Goal: Task Accomplishment & Management: Complete application form

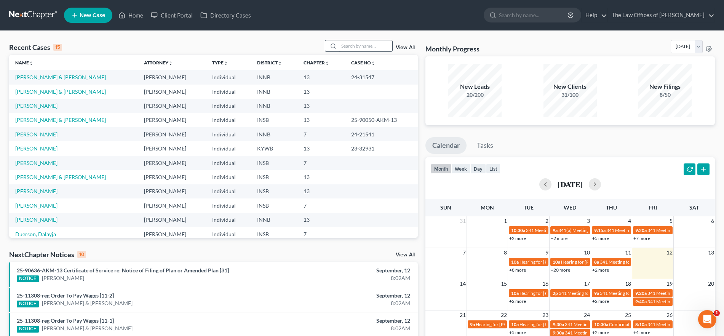
click at [375, 45] on input "search" at bounding box center [365, 45] width 53 height 11
type input "[PERSON_NAME]"
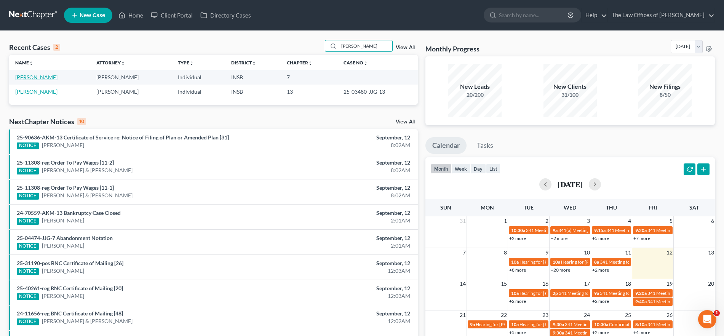
drag, startPoint x: 32, startPoint y: 77, endPoint x: 42, endPoint y: 83, distance: 11.0
click at [32, 77] on link "[PERSON_NAME]" at bounding box center [36, 77] width 42 height 6
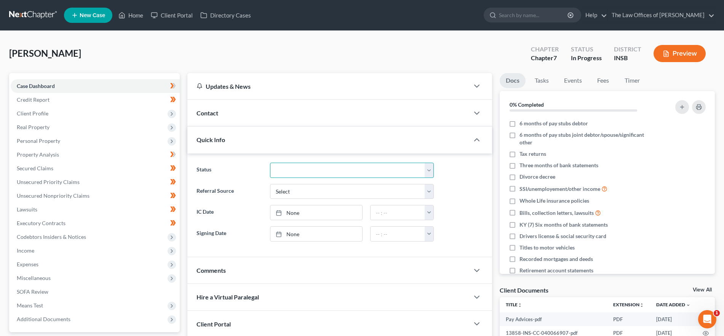
click at [331, 171] on select "Confirmed Discharged Dismissed Filed In Progress Means Test Objection to Confir…" at bounding box center [352, 170] width 164 height 15
select select "10"
click at [270, 163] on select "Confirmed Discharged Dismissed Filed In Progress Means Test Objection to Confir…" at bounding box center [352, 170] width 164 height 15
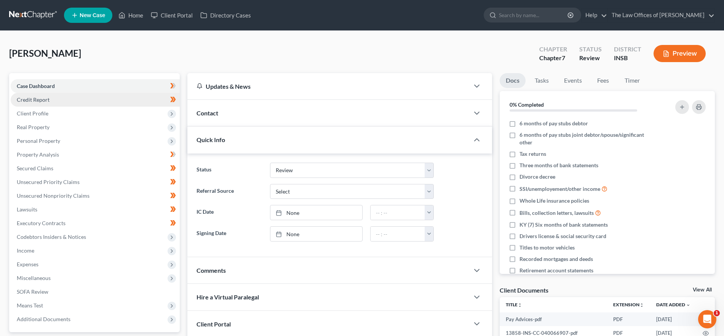
click at [84, 100] on link "Credit Report" at bounding box center [95, 100] width 169 height 14
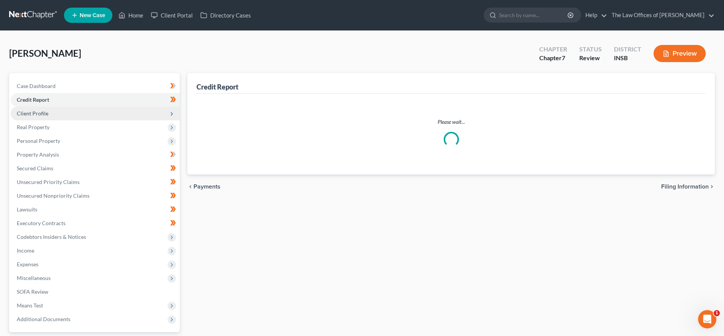
click at [87, 115] on span "Client Profile" at bounding box center [95, 114] width 169 height 14
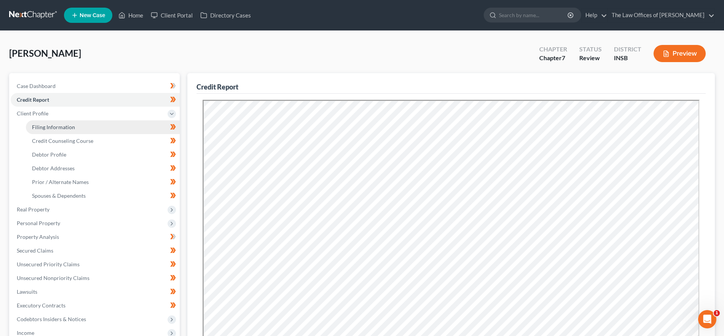
click at [81, 125] on link "Filing Information" at bounding box center [103, 127] width 154 height 14
select select "1"
select select "0"
select select "28"
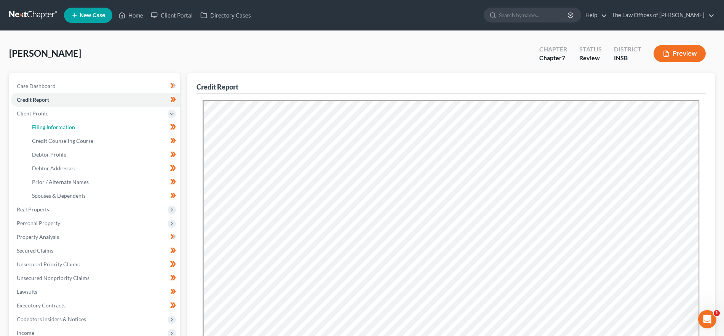
select select "15"
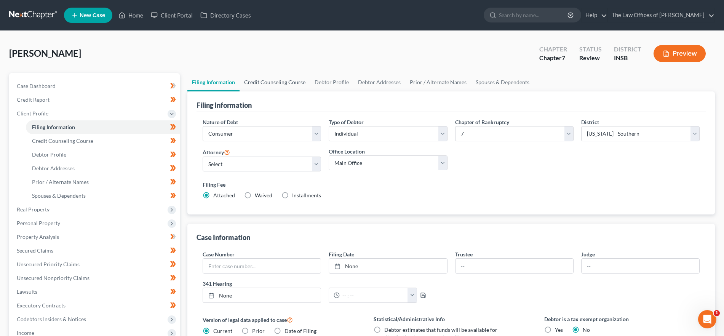
click at [285, 80] on link "Credit Counseling Course" at bounding box center [274, 82] width 70 height 18
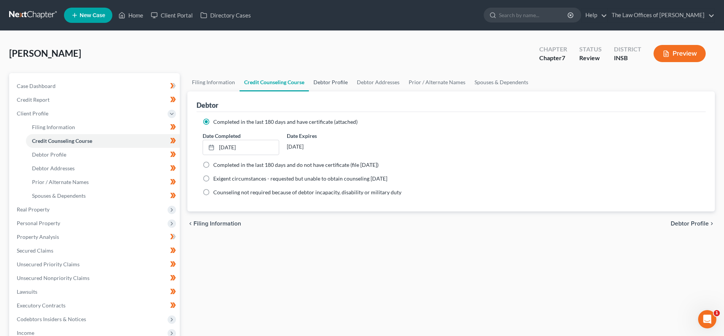
click at [342, 81] on link "Debtor Profile" at bounding box center [330, 82] width 43 height 18
select select "0"
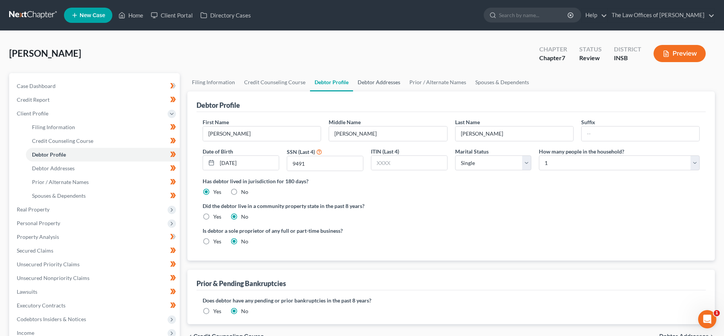
click at [385, 80] on link "Debtor Addresses" at bounding box center [379, 82] width 52 height 18
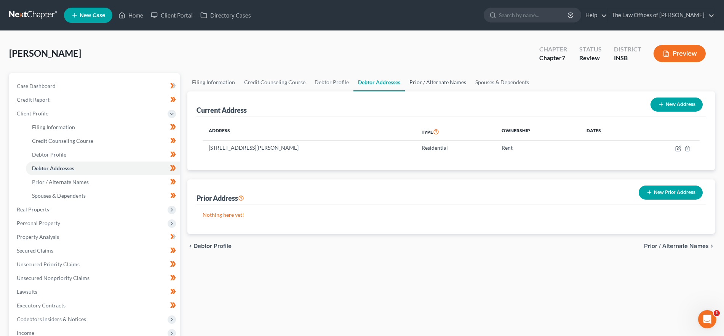
click at [436, 79] on link "Prior / Alternate Names" at bounding box center [438, 82] width 66 height 18
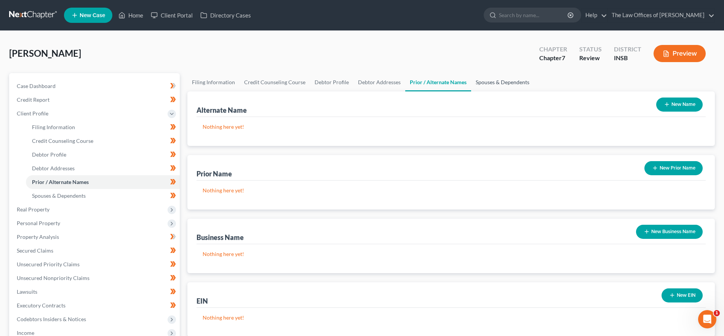
click at [485, 79] on link "Spouses & Dependents" at bounding box center [502, 82] width 63 height 18
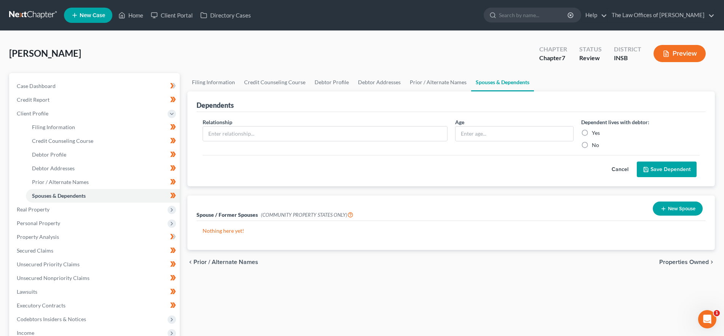
click at [670, 259] on span "Properties Owned" at bounding box center [683, 262] width 49 height 6
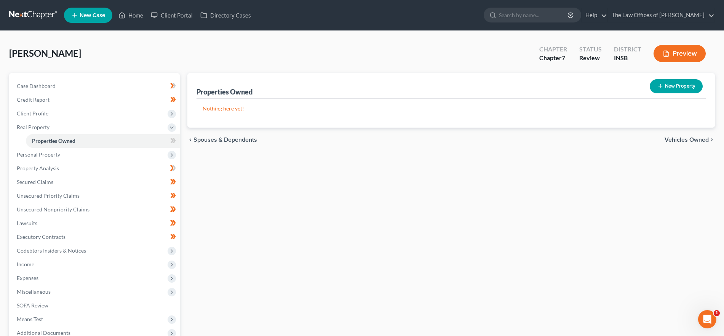
click at [678, 141] on span "Vehicles Owned" at bounding box center [686, 140] width 44 height 6
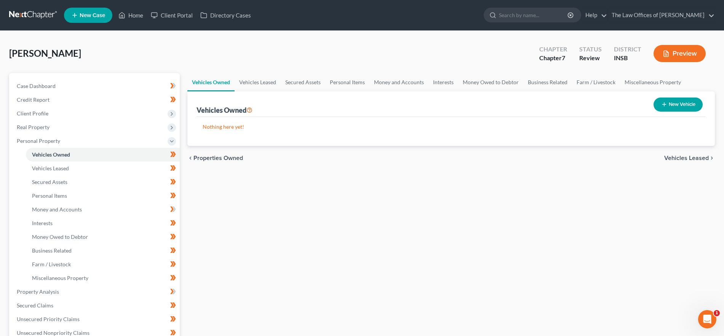
click at [698, 156] on span "Vehicles Leased" at bounding box center [686, 158] width 45 height 6
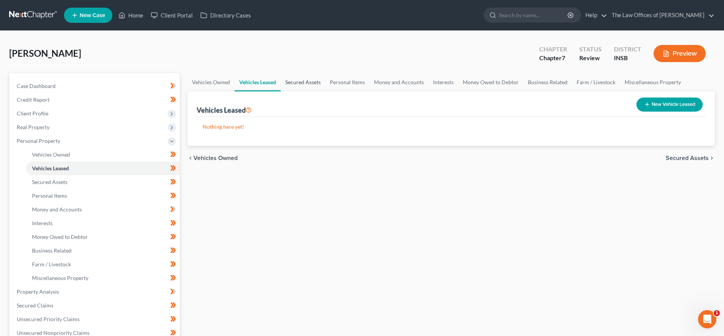
click at [305, 83] on link "Secured Assets" at bounding box center [303, 82] width 45 height 18
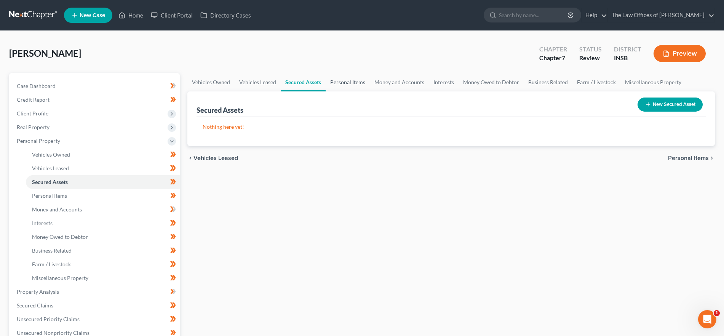
click at [338, 81] on link "Personal Items" at bounding box center [348, 82] width 44 height 18
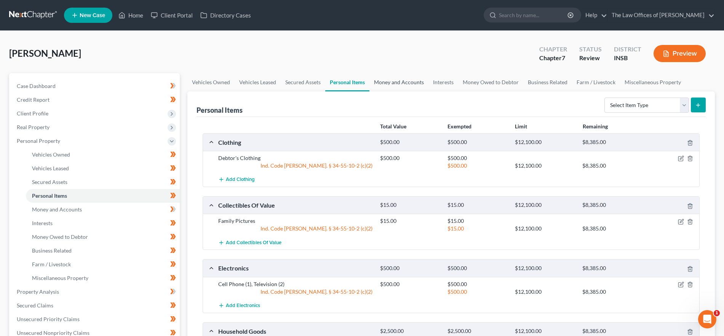
click at [394, 84] on link "Money and Accounts" at bounding box center [398, 82] width 59 height 18
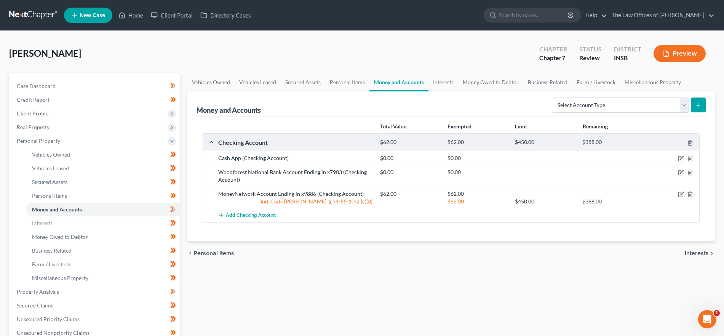
drag, startPoint x: 701, startPoint y: 249, endPoint x: 673, endPoint y: 246, distance: 28.0
click at [701, 250] on span "Interests" at bounding box center [697, 253] width 24 height 6
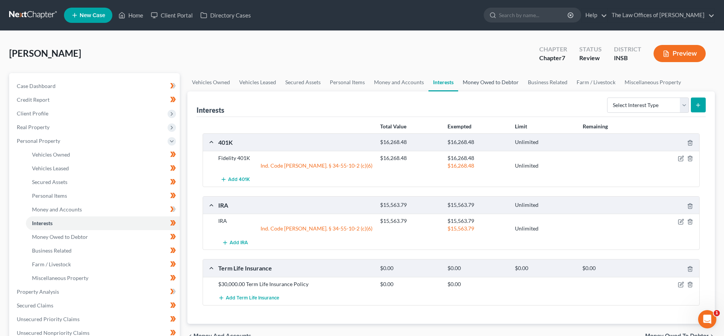
click at [487, 79] on link "Money Owed to Debtor" at bounding box center [490, 82] width 65 height 18
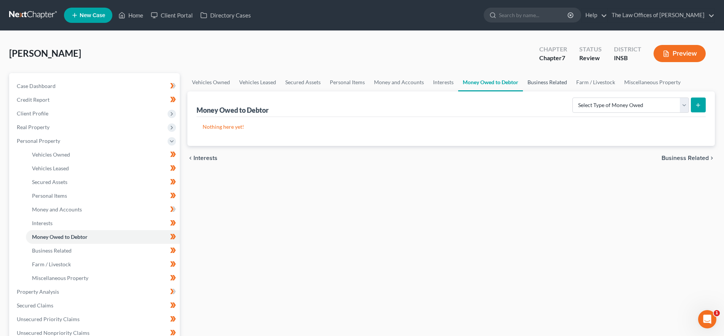
click at [552, 82] on link "Business Related" at bounding box center [547, 82] width 49 height 18
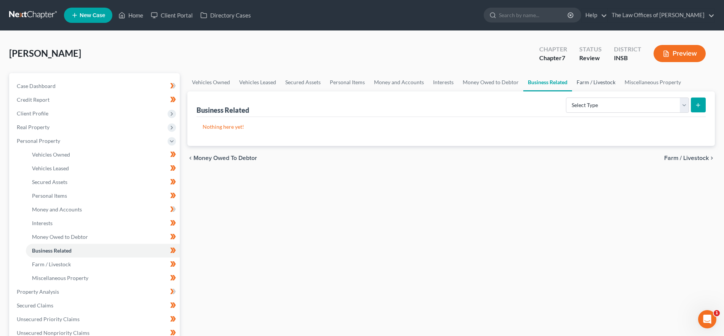
click at [604, 85] on link "Farm / Livestock" at bounding box center [596, 82] width 48 height 18
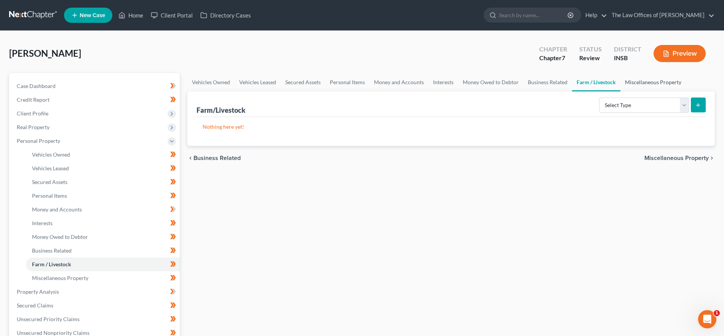
click at [647, 80] on link "Miscellaneous Property" at bounding box center [652, 82] width 65 height 18
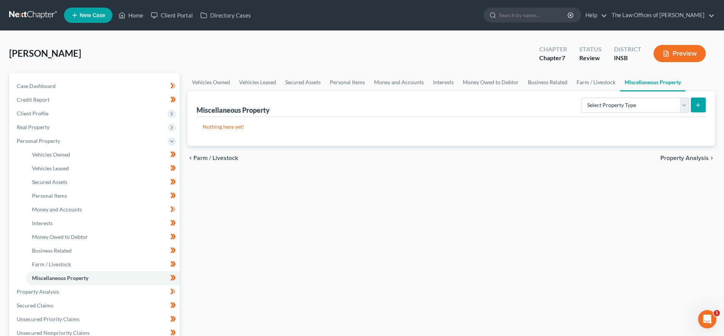
click at [678, 157] on span "Property Analysis" at bounding box center [684, 158] width 48 height 6
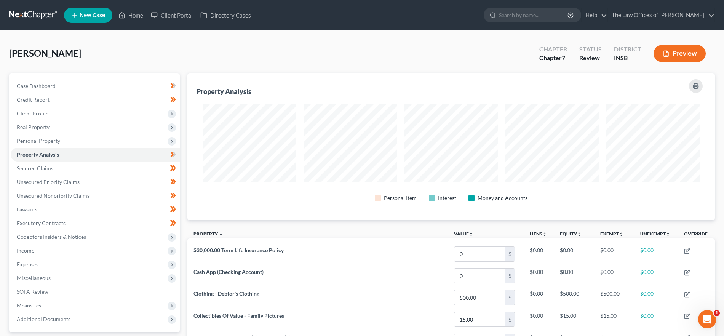
scroll to position [147, 527]
click at [72, 197] on span "Unsecured Nonpriority Claims" at bounding box center [53, 195] width 73 height 6
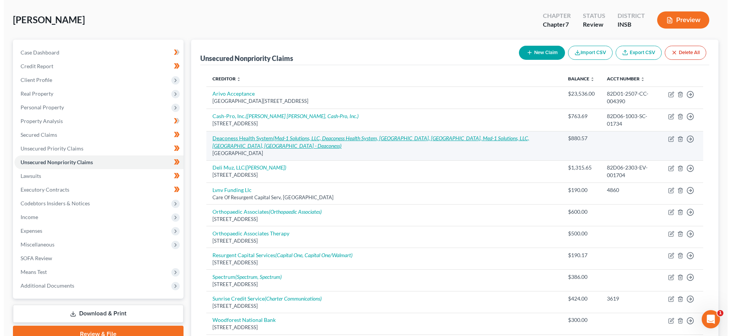
scroll to position [20, 0]
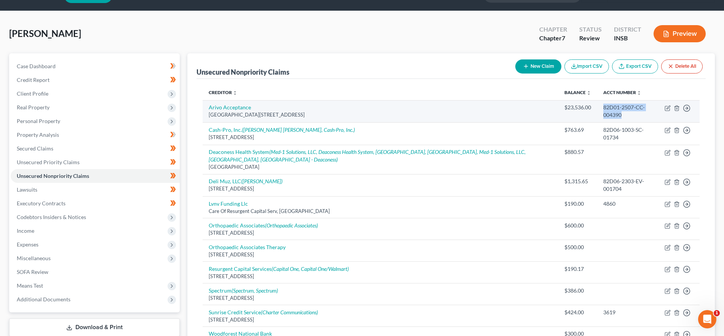
drag, startPoint x: 625, startPoint y: 116, endPoint x: 603, endPoint y: 109, distance: 22.3
click at [603, 109] on td "82D01-2507-CC-004390" at bounding box center [627, 111] width 61 height 22
click at [668, 106] on icon "button" at bounding box center [667, 108] width 6 height 6
select select "46"
select select "1"
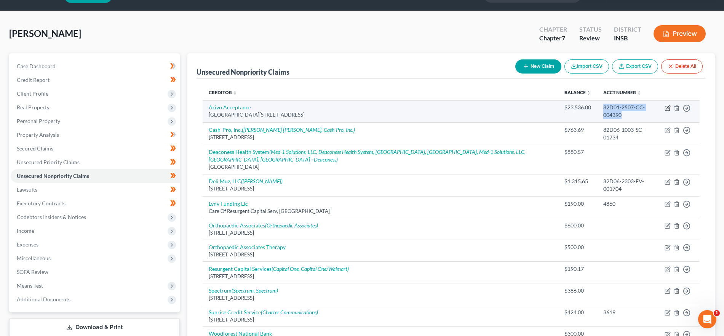
select select "0"
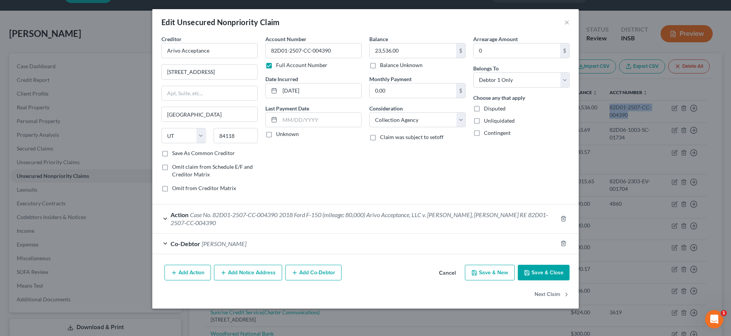
click at [238, 271] on button "Add Notice Address" at bounding box center [248, 273] width 68 height 16
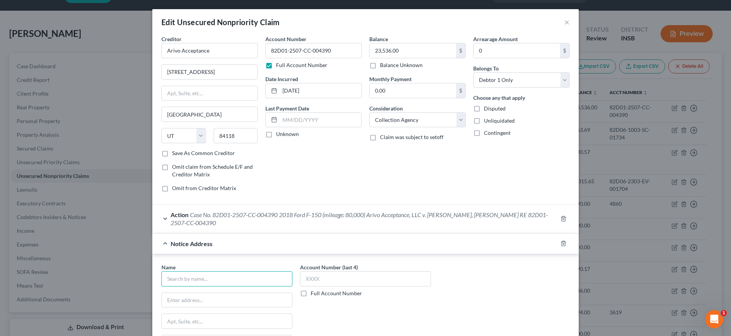
click at [198, 279] on input "text" at bounding box center [226, 278] width 131 height 15
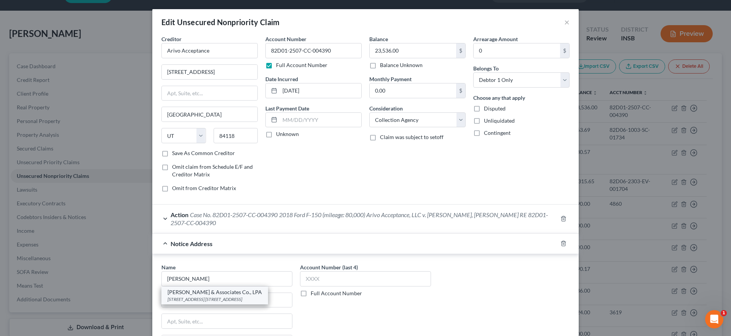
click at [198, 296] on div "[STREET_ADDRESS] [STREET_ADDRESS]" at bounding box center [215, 299] width 94 height 6
type input "[PERSON_NAME] & Associates Co., LPA"
type input "[STREET_ADDRESS]"
type input "Ste. 420"
type input "[GEOGRAPHIC_DATA]"
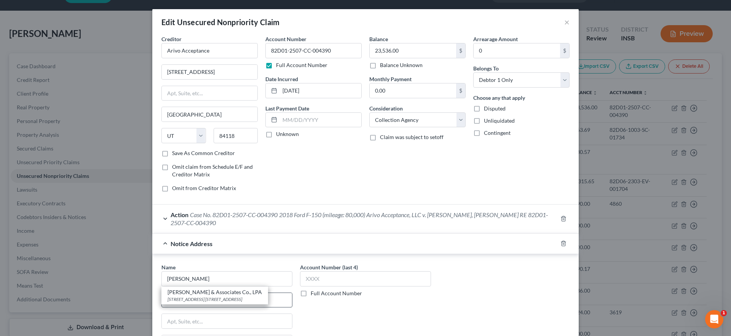
select select "36"
type input "45202"
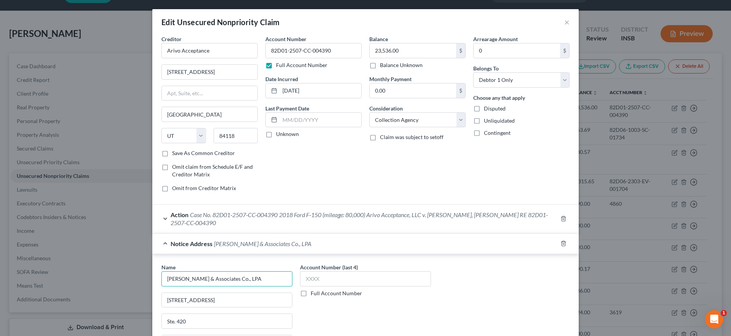
drag, startPoint x: 208, startPoint y: 278, endPoint x: 184, endPoint y: 279, distance: 24.4
click at [184, 279] on input "[PERSON_NAME] & Associates Co., LPA" at bounding box center [226, 278] width 131 height 15
type input "[PERSON_NAME] & Council Co., LPA"
click at [313, 294] on label "Full Account Number" at bounding box center [336, 293] width 51 height 8
click at [314, 294] on input "Full Account Number" at bounding box center [316, 291] width 5 height 5
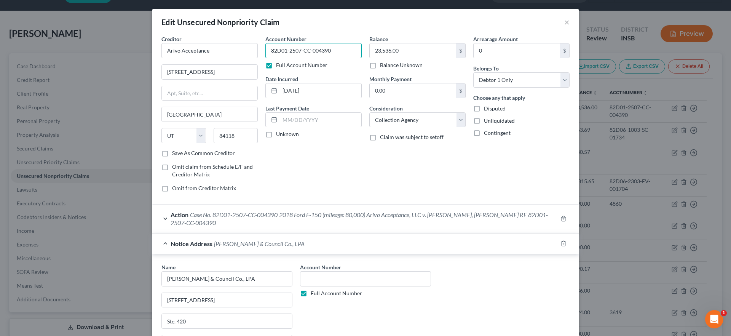
click at [299, 49] on input "82D01-2507-CC-004390" at bounding box center [313, 50] width 96 height 15
click at [313, 278] on input "text" at bounding box center [365, 278] width 131 height 15
paste input "82D01-2507-CC-004390"
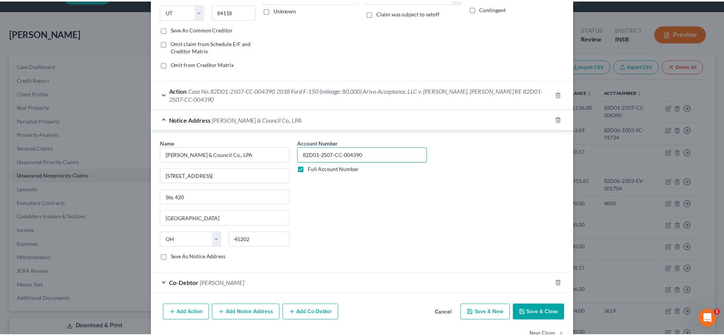
scroll to position [126, 0]
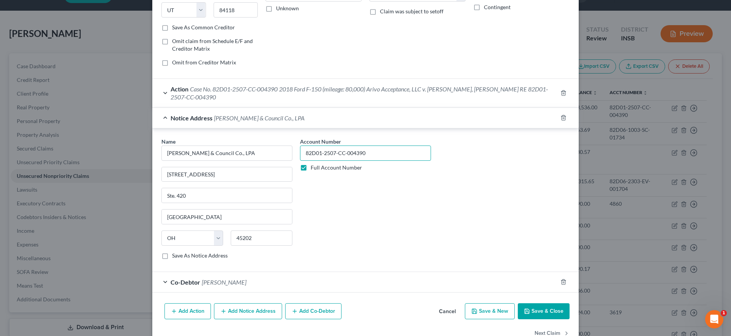
type input "82D01-2507-CC-004390"
click at [172, 254] on label "Save As Notice Address" at bounding box center [200, 256] width 56 height 8
click at [175, 254] on input "Save As Notice Address" at bounding box center [177, 254] width 5 height 5
click at [538, 309] on button "Save & Close" at bounding box center [544, 311] width 52 height 16
checkbox input "false"
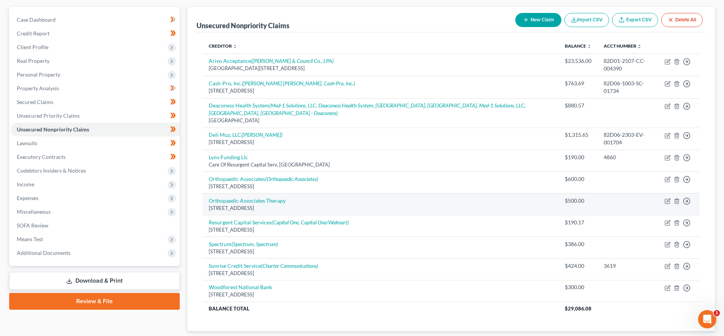
scroll to position [115, 0]
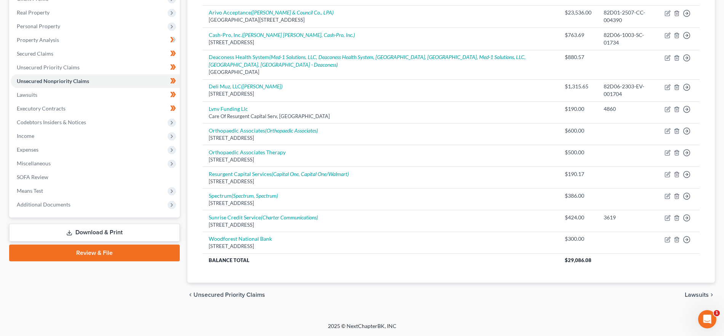
click at [699, 295] on span "Lawsuits" at bounding box center [697, 295] width 24 height 6
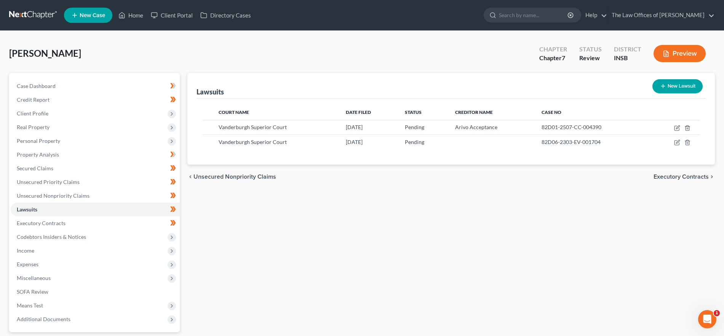
click at [675, 180] on span "Executory Contracts" at bounding box center [680, 177] width 55 height 6
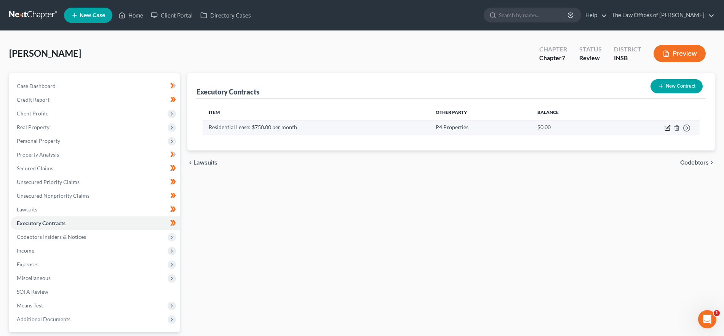
click at [667, 128] on icon "button" at bounding box center [667, 126] width 3 height 3
select select "3"
select select "15"
select select "0"
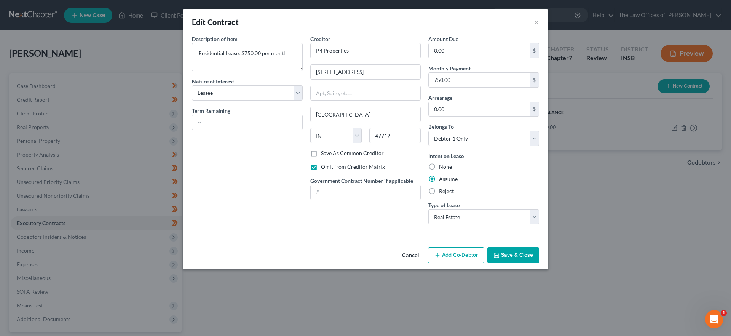
click at [527, 255] on button "Save & Close" at bounding box center [513, 255] width 52 height 16
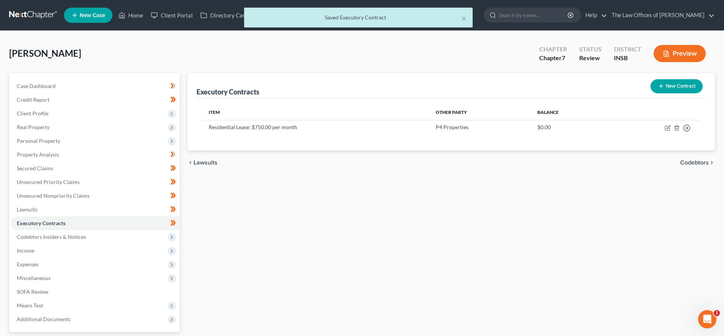
click at [705, 163] on span "Codebtors" at bounding box center [694, 163] width 29 height 6
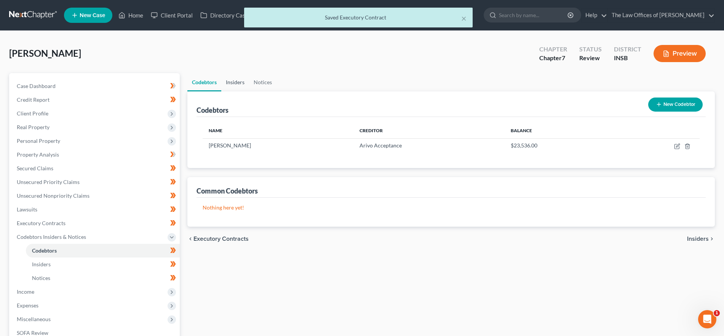
click at [246, 80] on link "Insiders" at bounding box center [235, 82] width 28 height 18
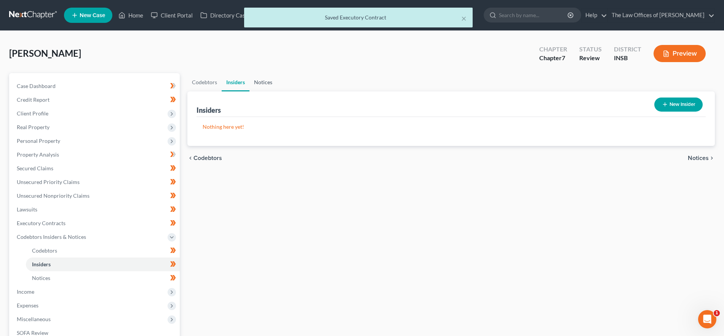
click at [266, 81] on link "Notices" at bounding box center [262, 82] width 27 height 18
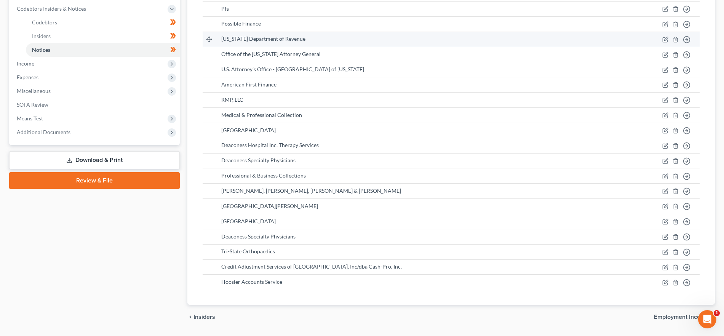
scroll to position [250, 0]
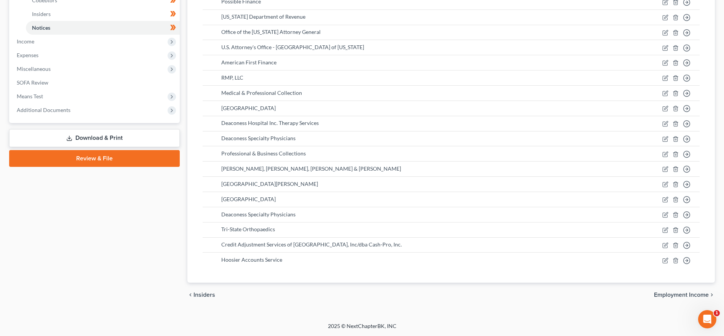
click at [678, 294] on span "Employment Income" at bounding box center [681, 295] width 55 height 6
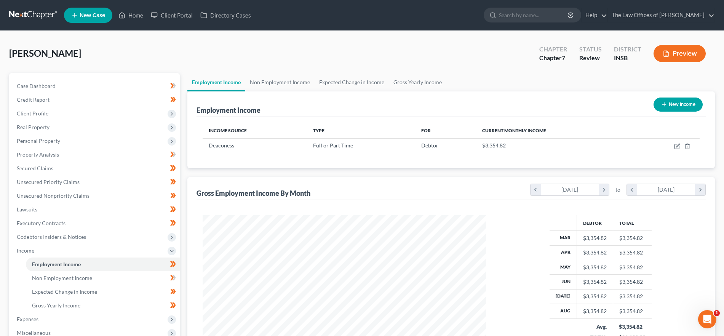
scroll to position [142, 299]
click at [272, 85] on link "Non Employment Income" at bounding box center [279, 82] width 69 height 18
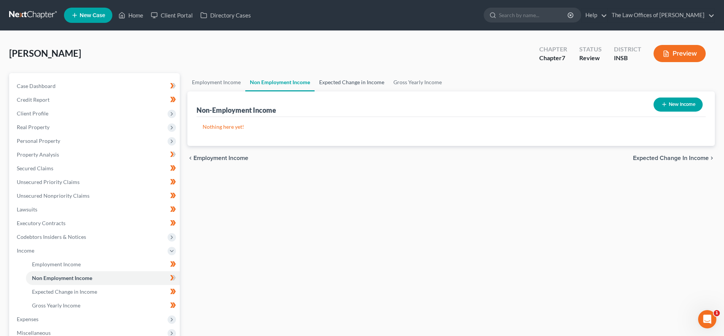
click at [338, 84] on link "Expected Change in Income" at bounding box center [351, 82] width 74 height 18
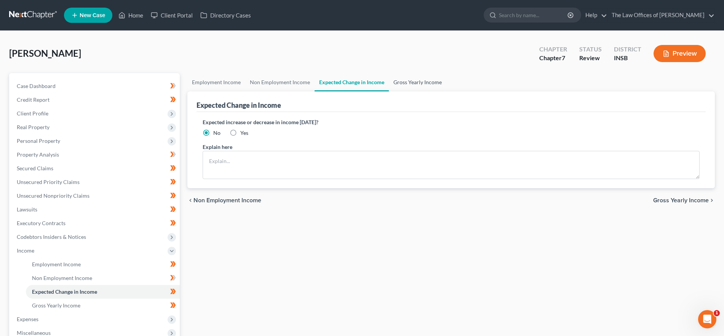
click at [412, 80] on link "Gross Yearly Income" at bounding box center [417, 82] width 57 height 18
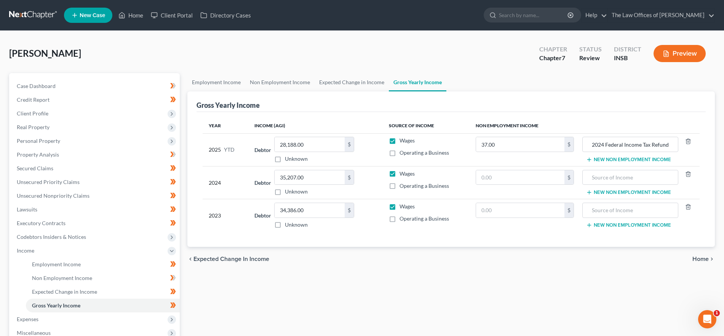
click at [705, 256] on span "Home" at bounding box center [700, 259] width 16 height 6
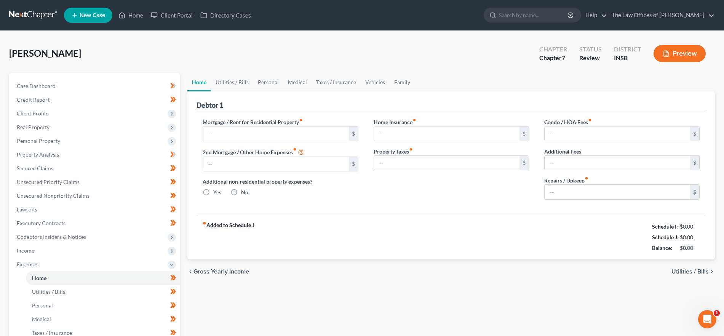
type input "750.00"
type input "0.00"
radio input "true"
type input "25.00"
type input "0.00"
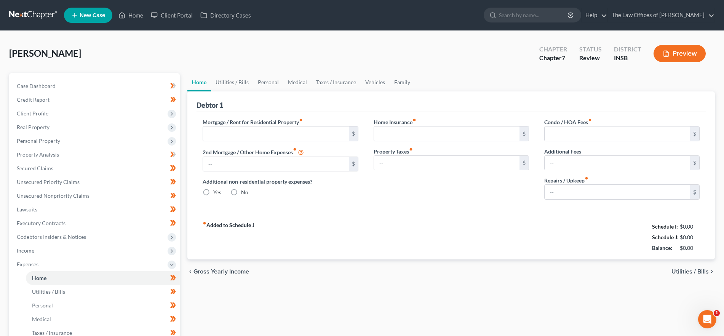
type input "0.00"
click at [232, 82] on link "Utilities / Bills" at bounding box center [232, 82] width 42 height 18
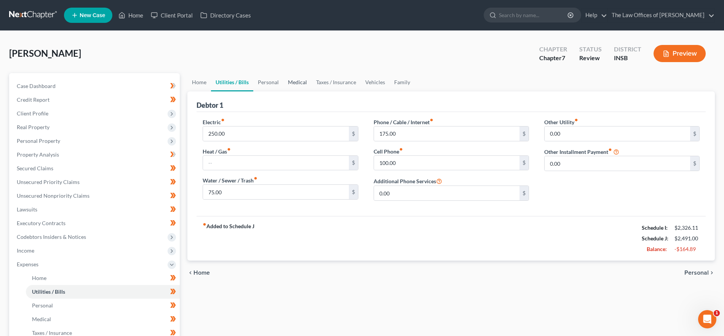
click at [283, 80] on link "Medical" at bounding box center [297, 82] width 28 height 18
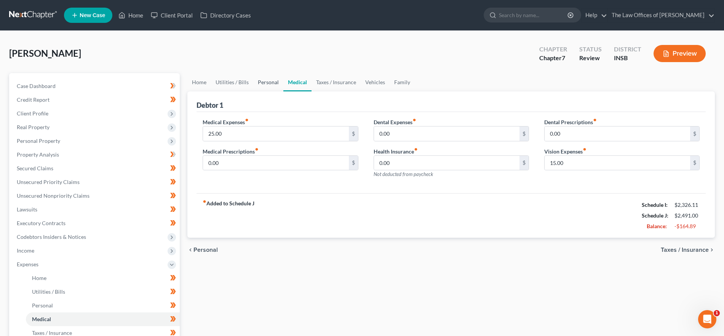
click at [266, 82] on link "Personal" at bounding box center [268, 82] width 30 height 18
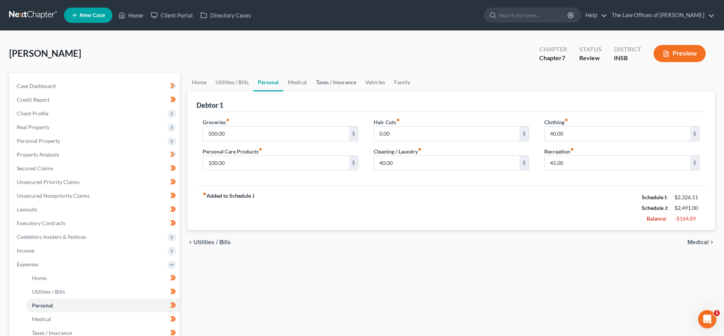
click at [335, 83] on link "Taxes / Insurance" at bounding box center [335, 82] width 49 height 18
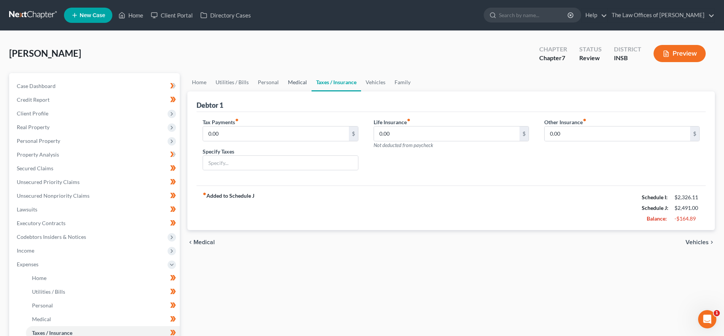
click at [290, 85] on link "Medical" at bounding box center [297, 82] width 28 height 18
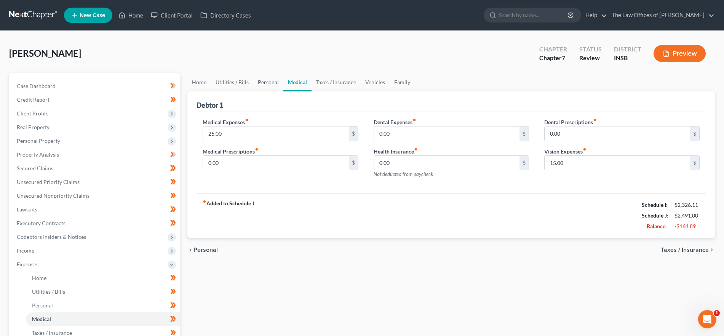
click at [264, 83] on link "Personal" at bounding box center [268, 82] width 30 height 18
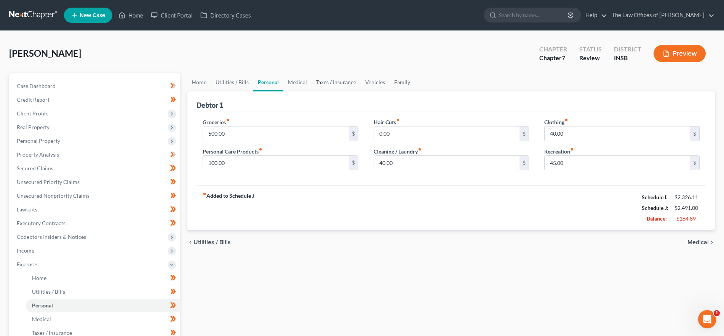
click at [352, 82] on link "Taxes / Insurance" at bounding box center [335, 82] width 49 height 18
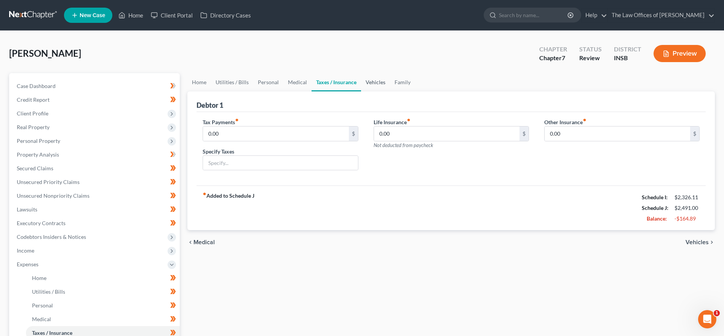
click at [367, 82] on link "Vehicles" at bounding box center [375, 82] width 29 height 18
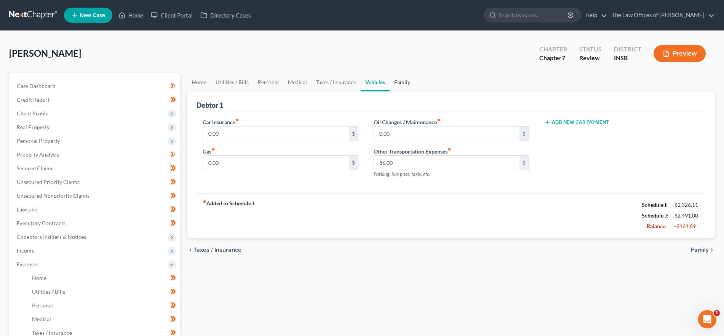
click at [399, 81] on link "Family" at bounding box center [401, 82] width 25 height 18
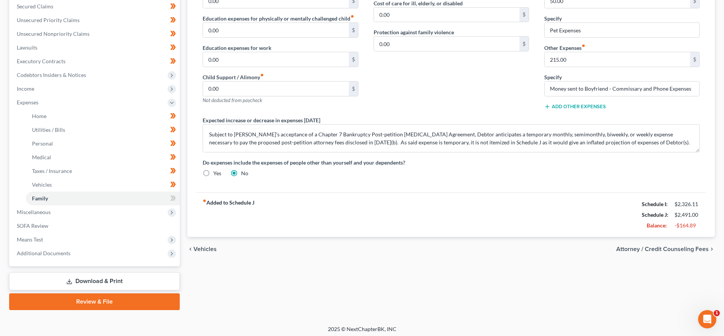
scroll to position [165, 0]
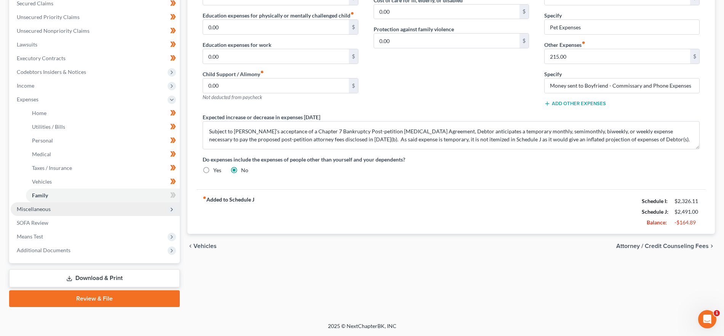
click at [81, 209] on span "Miscellaneous" at bounding box center [95, 209] width 169 height 14
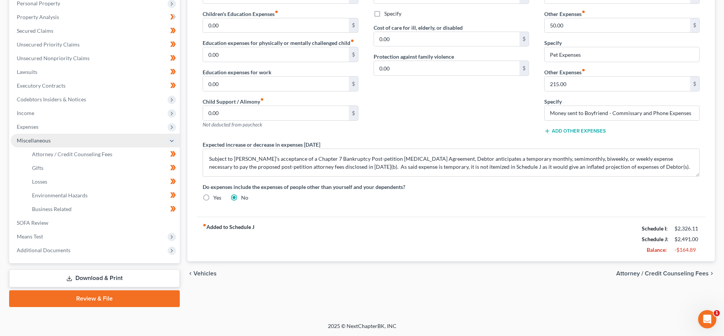
scroll to position [137, 0]
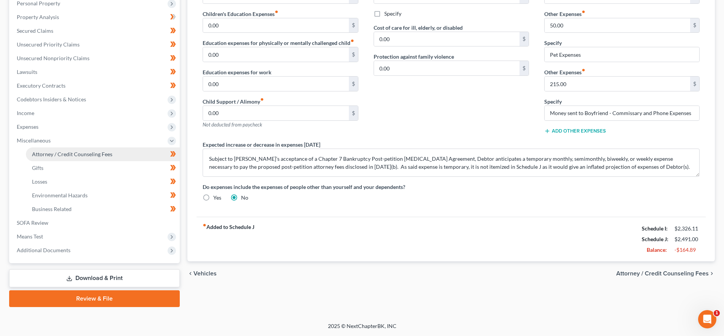
click at [86, 155] on span "Attorney / Credit Counseling Fees" at bounding box center [72, 154] width 80 height 6
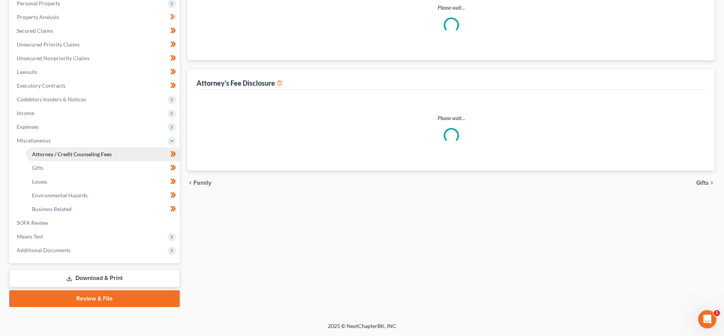
scroll to position [4, 0]
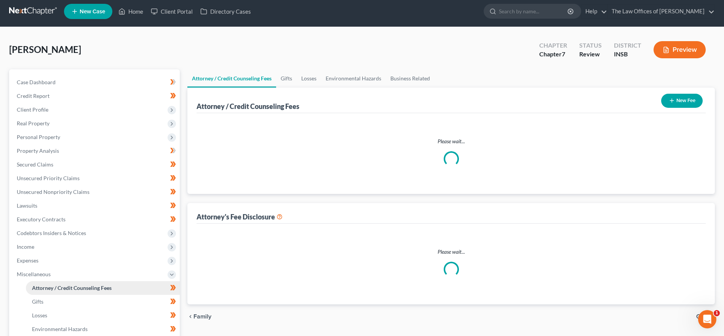
select select "18"
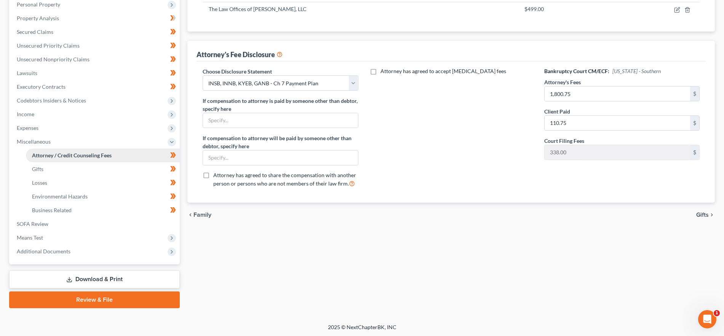
scroll to position [137, 0]
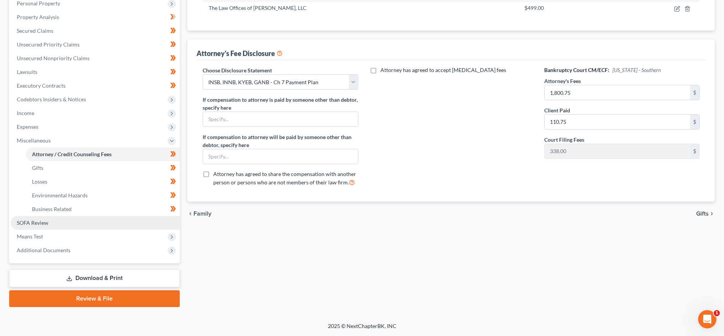
click at [59, 221] on link "SOFA Review" at bounding box center [95, 223] width 169 height 14
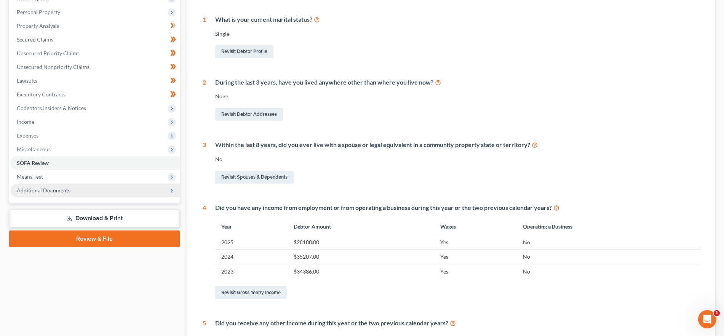
scroll to position [140, 0]
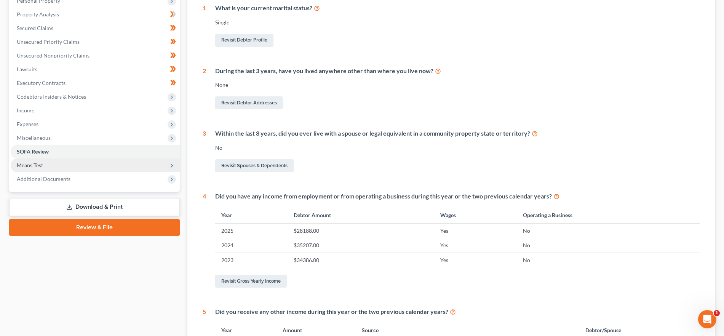
click at [48, 169] on span "Means Test" at bounding box center [95, 165] width 169 height 14
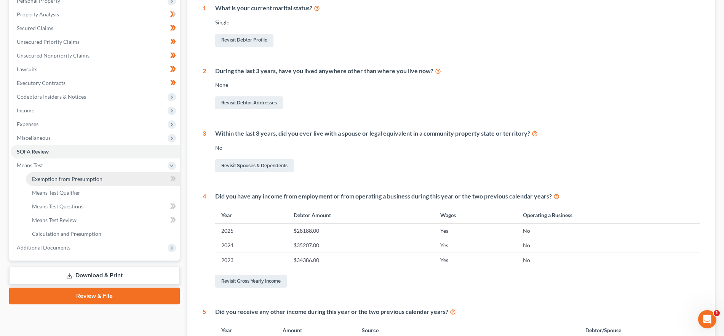
click at [50, 178] on span "Exemption from Presumption" at bounding box center [67, 179] width 70 height 6
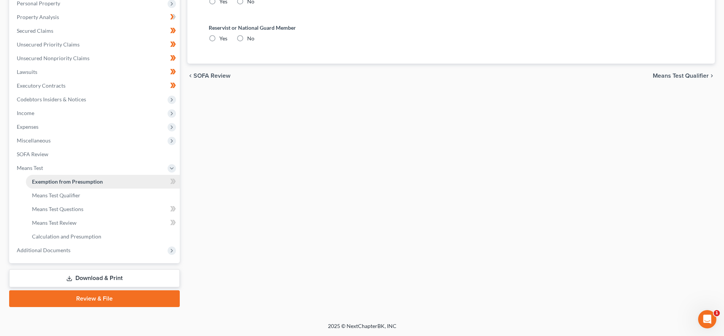
scroll to position [9, 0]
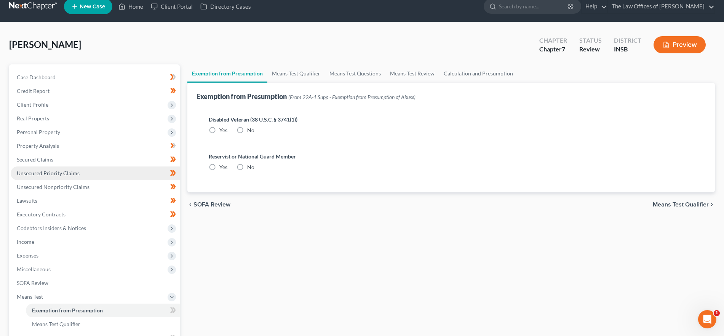
radio input "true"
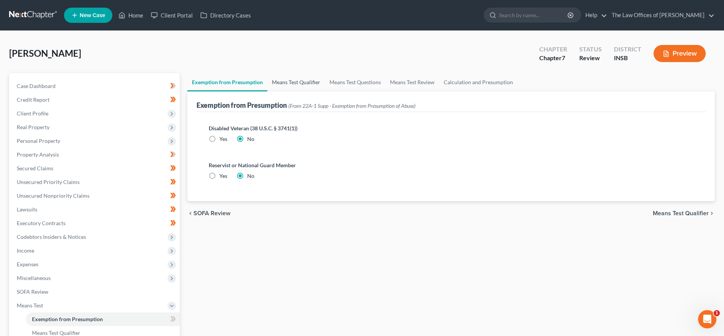
click at [283, 79] on link "Means Test Qualifier" at bounding box center [295, 82] width 57 height 18
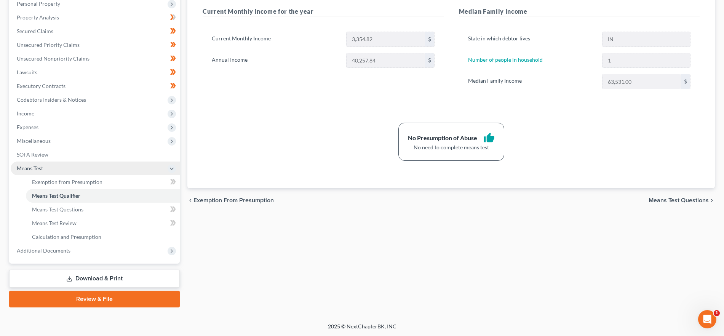
scroll to position [137, 0]
click at [85, 245] on span "Additional Documents" at bounding box center [95, 250] width 169 height 14
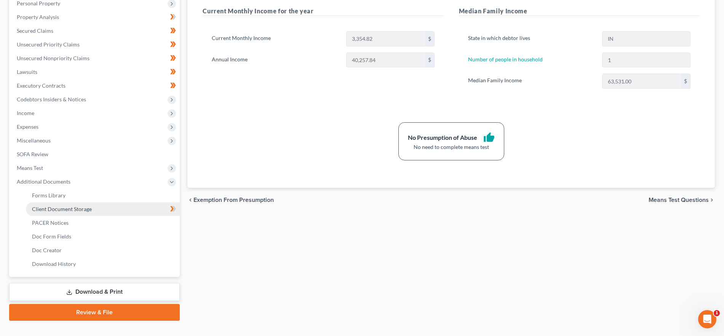
click at [86, 208] on span "Client Document Storage" at bounding box center [62, 209] width 60 height 6
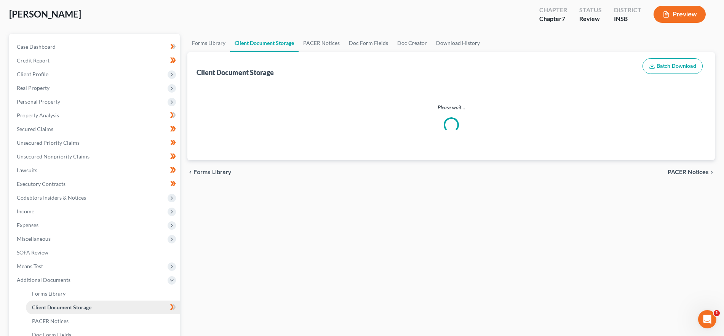
select select "9"
select select "15"
